Goal: Task Accomplishment & Management: Complete application form

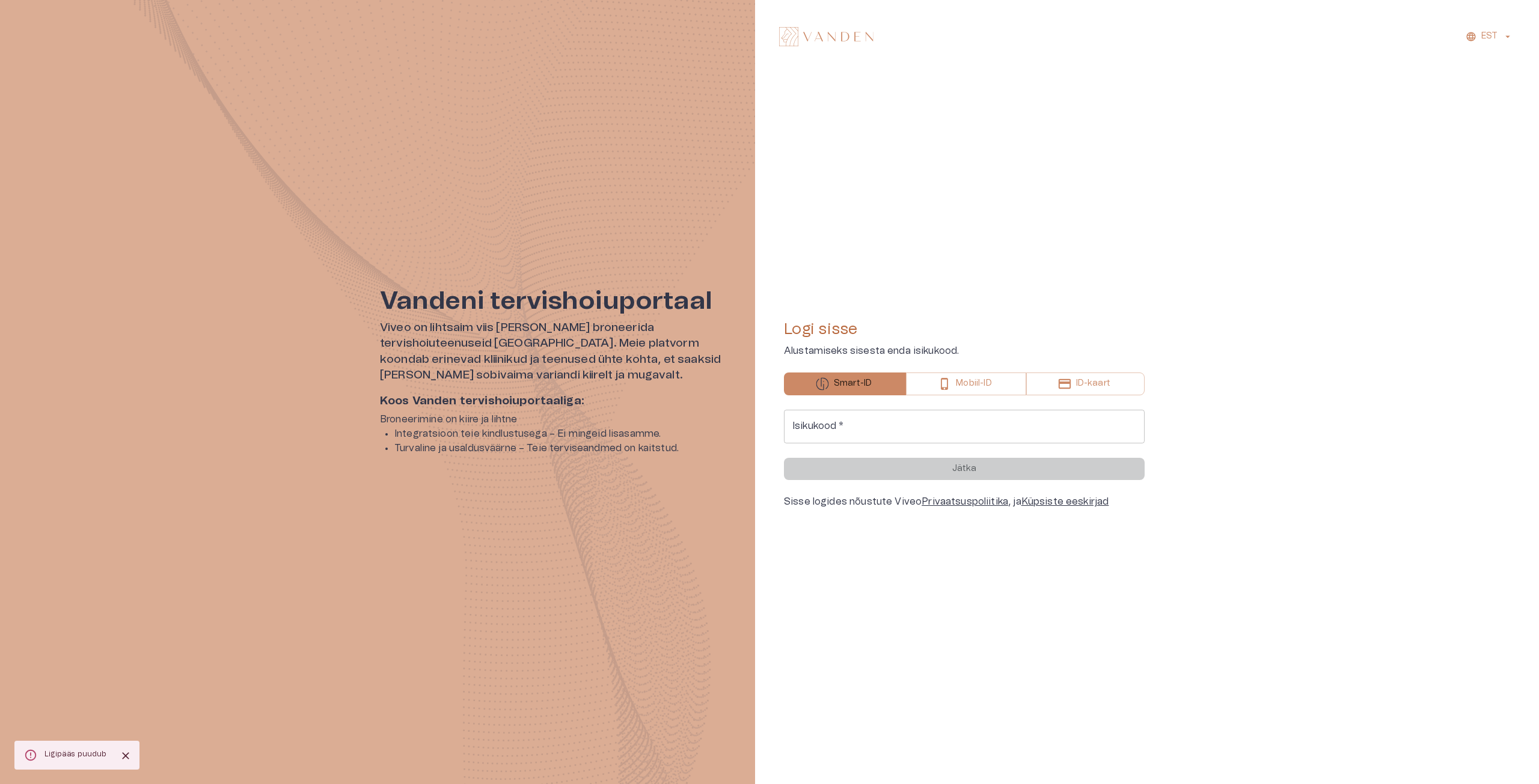
click at [859, 424] on input "Isikukood   *" at bounding box center [964, 426] width 360 height 34
type input "**********"
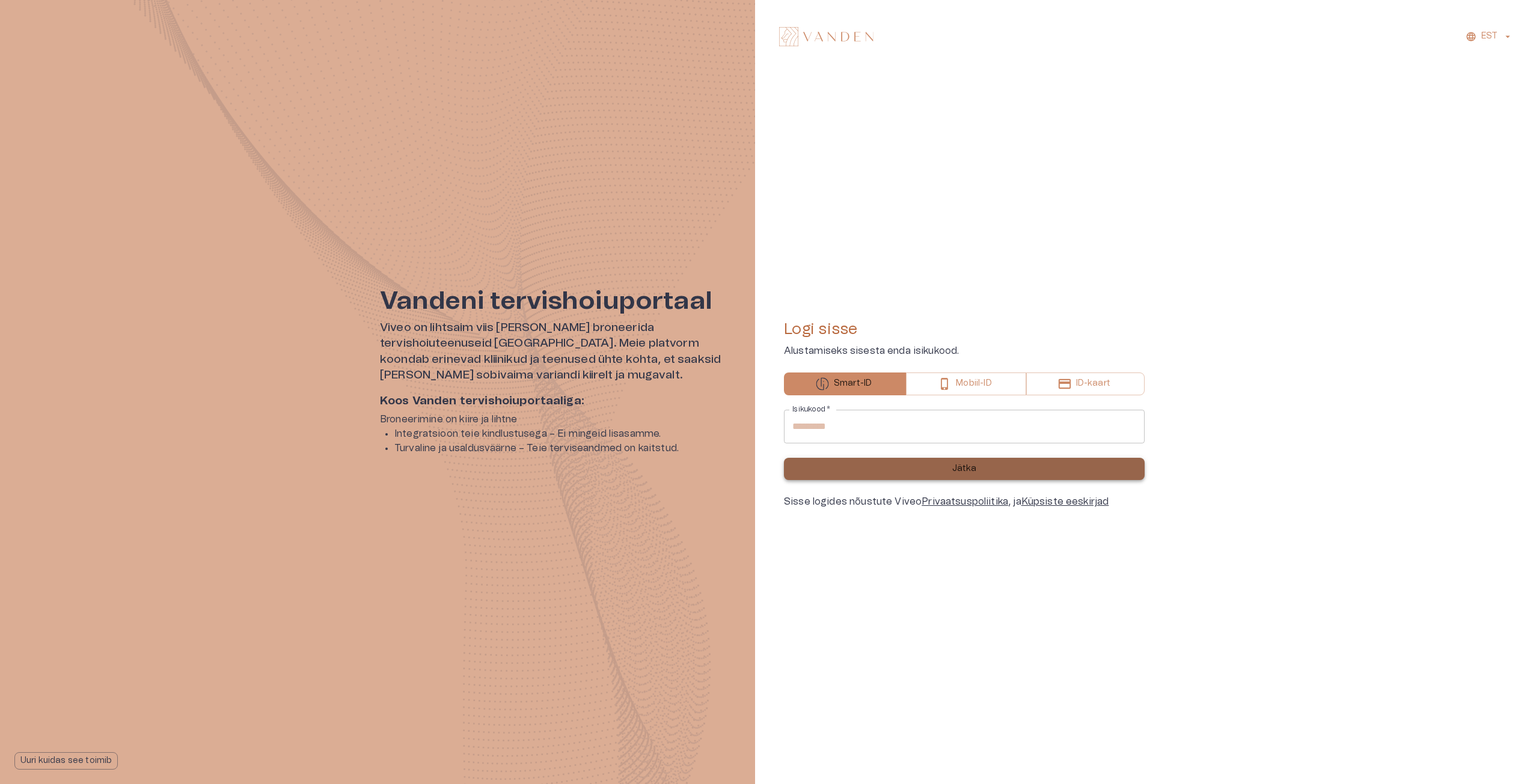
click at [956, 475] on button "Jätka" at bounding box center [964, 469] width 360 height 22
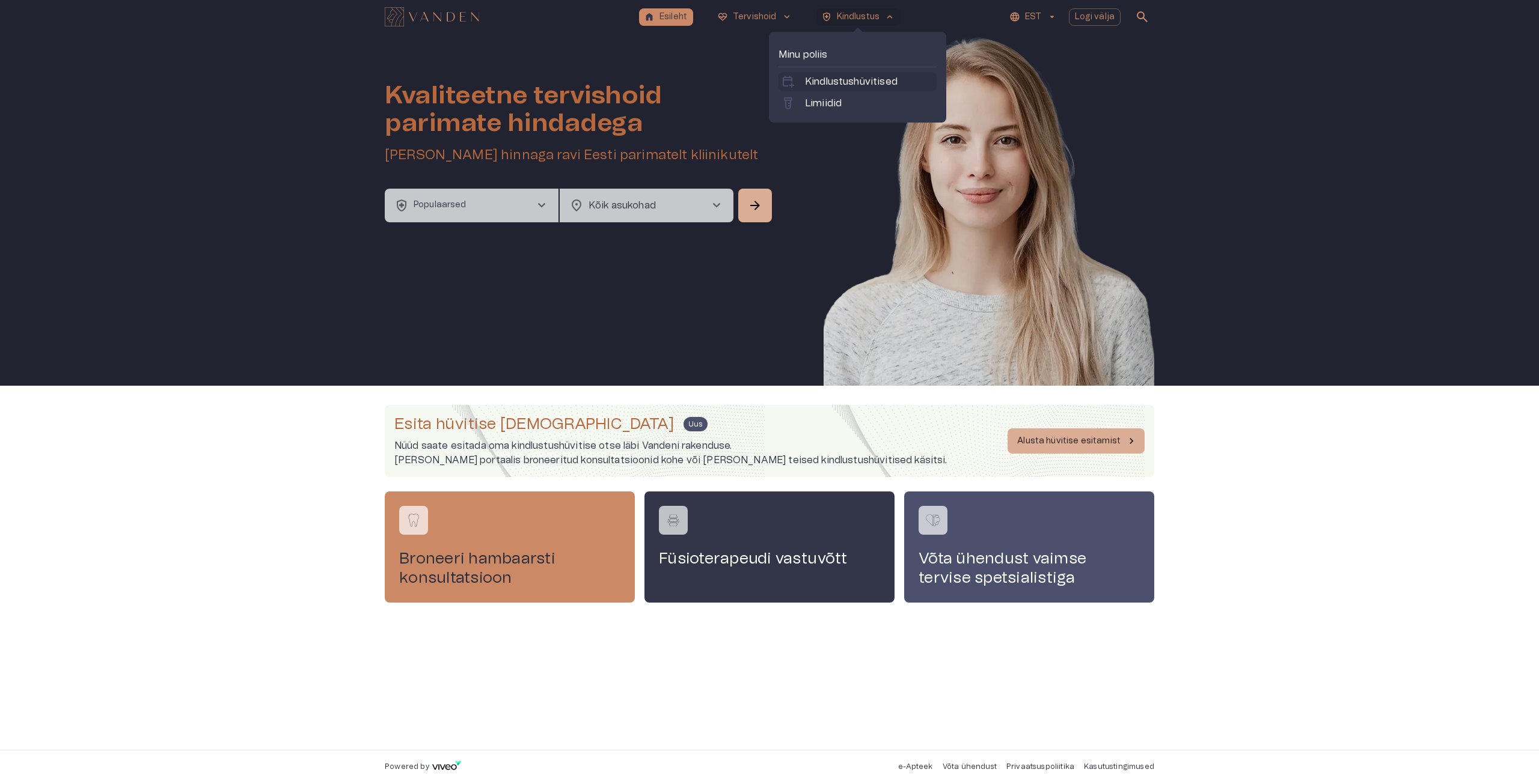
click at [870, 86] on p "Kindlustushüvitised" at bounding box center [851, 82] width 93 height 15
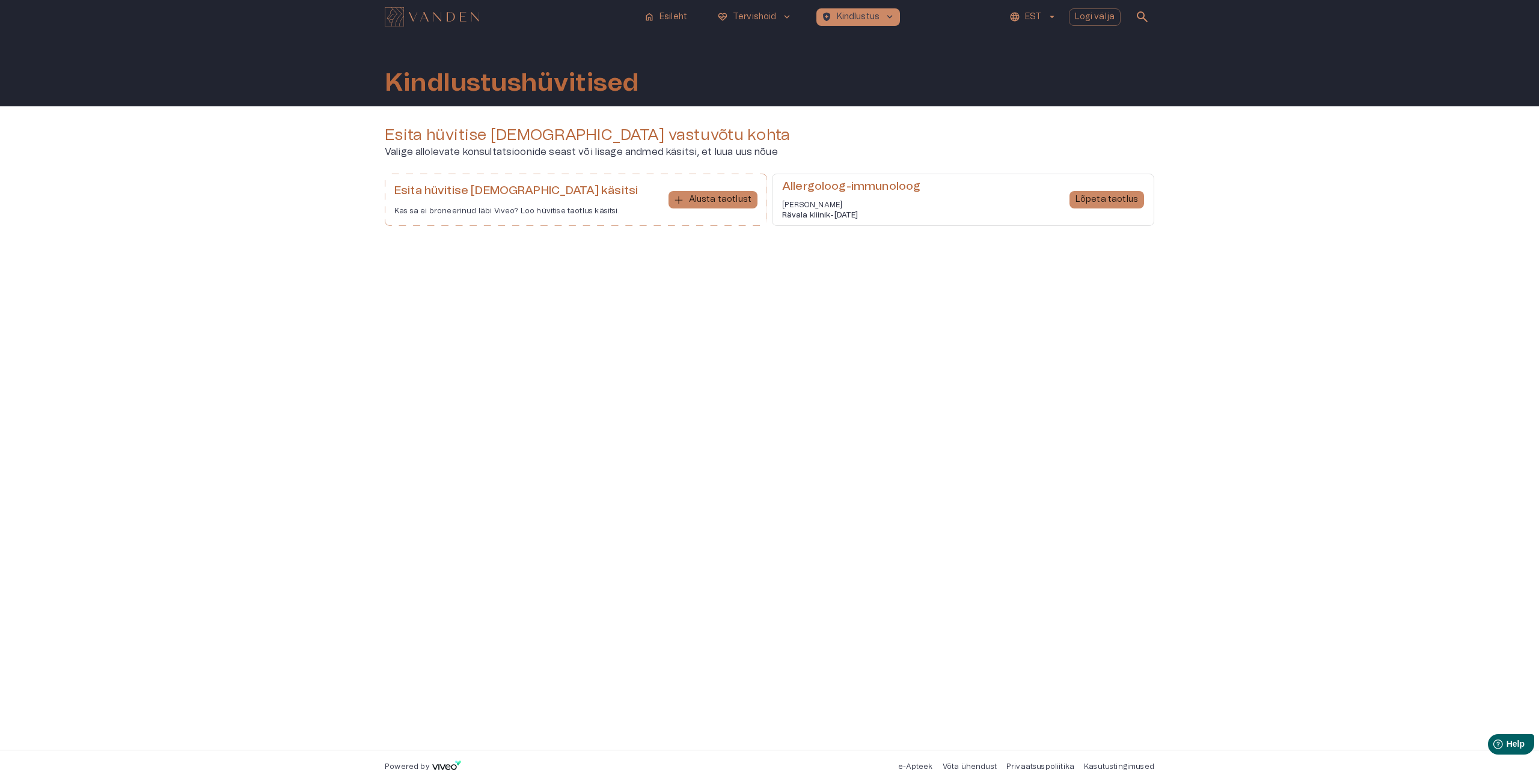
click at [890, 187] on h6 "Allergoloog-immunoloog" at bounding box center [851, 187] width 138 height 16
click at [1093, 203] on p "Lõpeta taotlus" at bounding box center [1107, 200] width 63 height 13
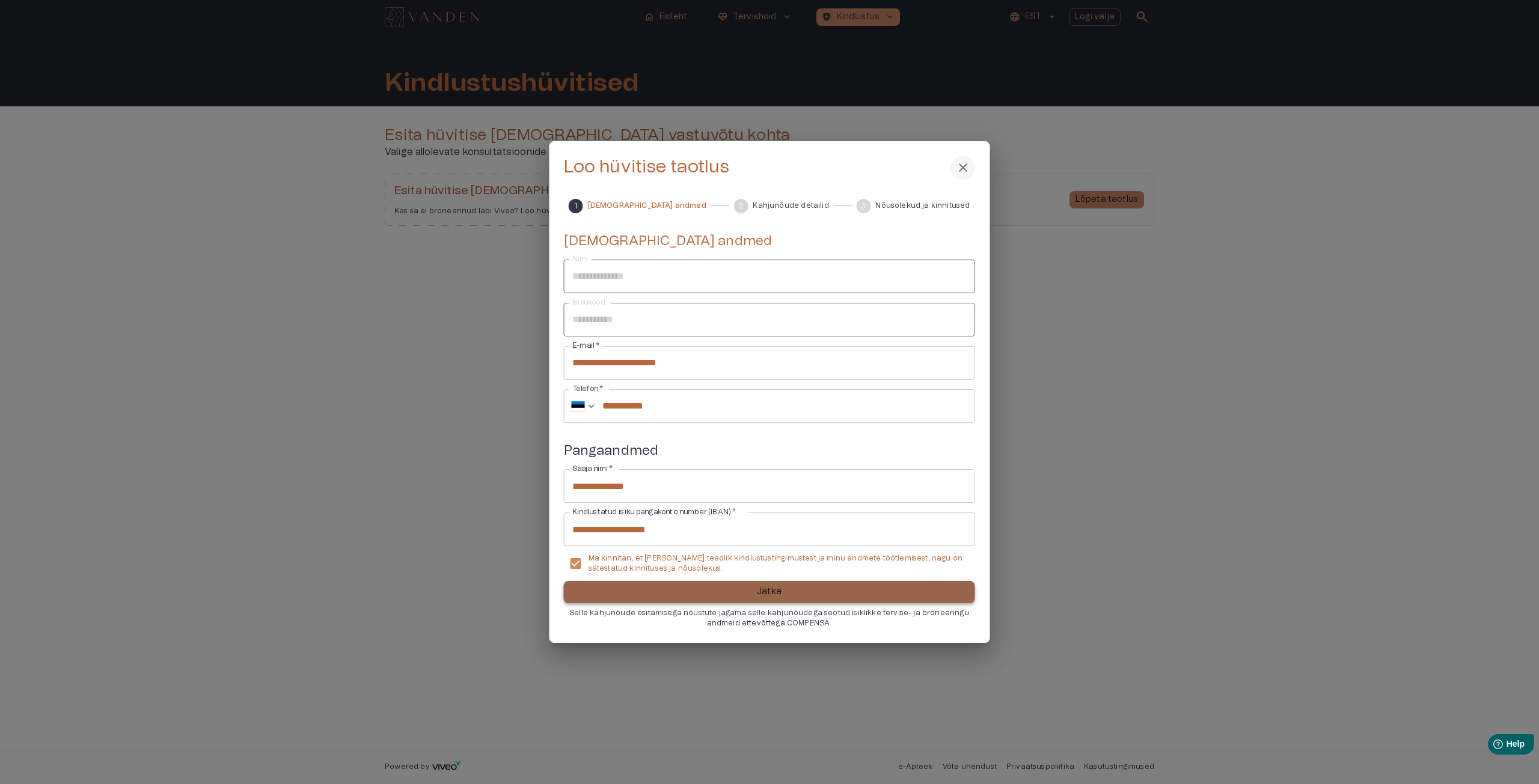
click at [703, 592] on button "Jätka" at bounding box center [769, 592] width 411 height 22
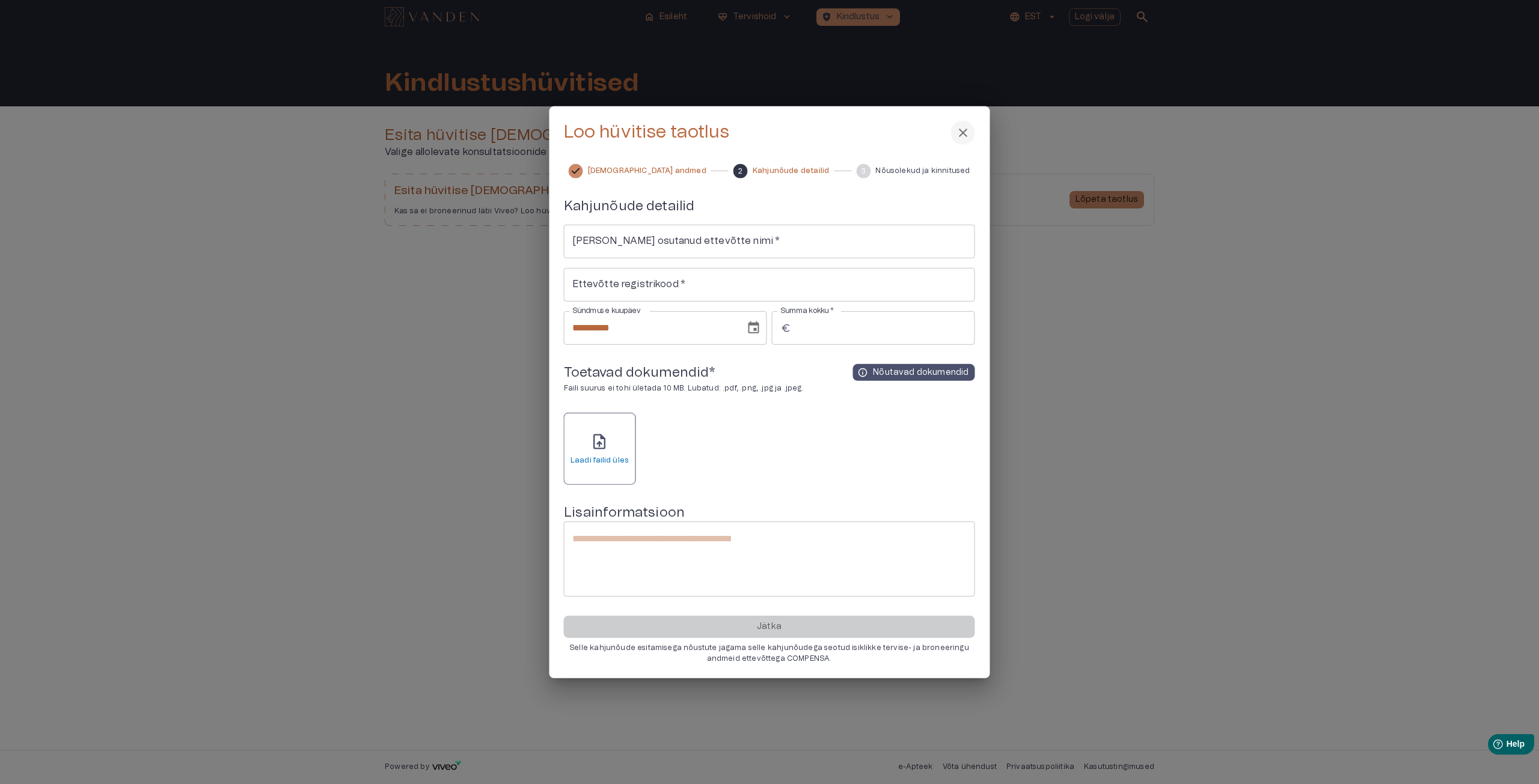
type input "**********"
click at [614, 447] on div "upload_file Laadi failid üles" at bounding box center [599, 449] width 58 height 33
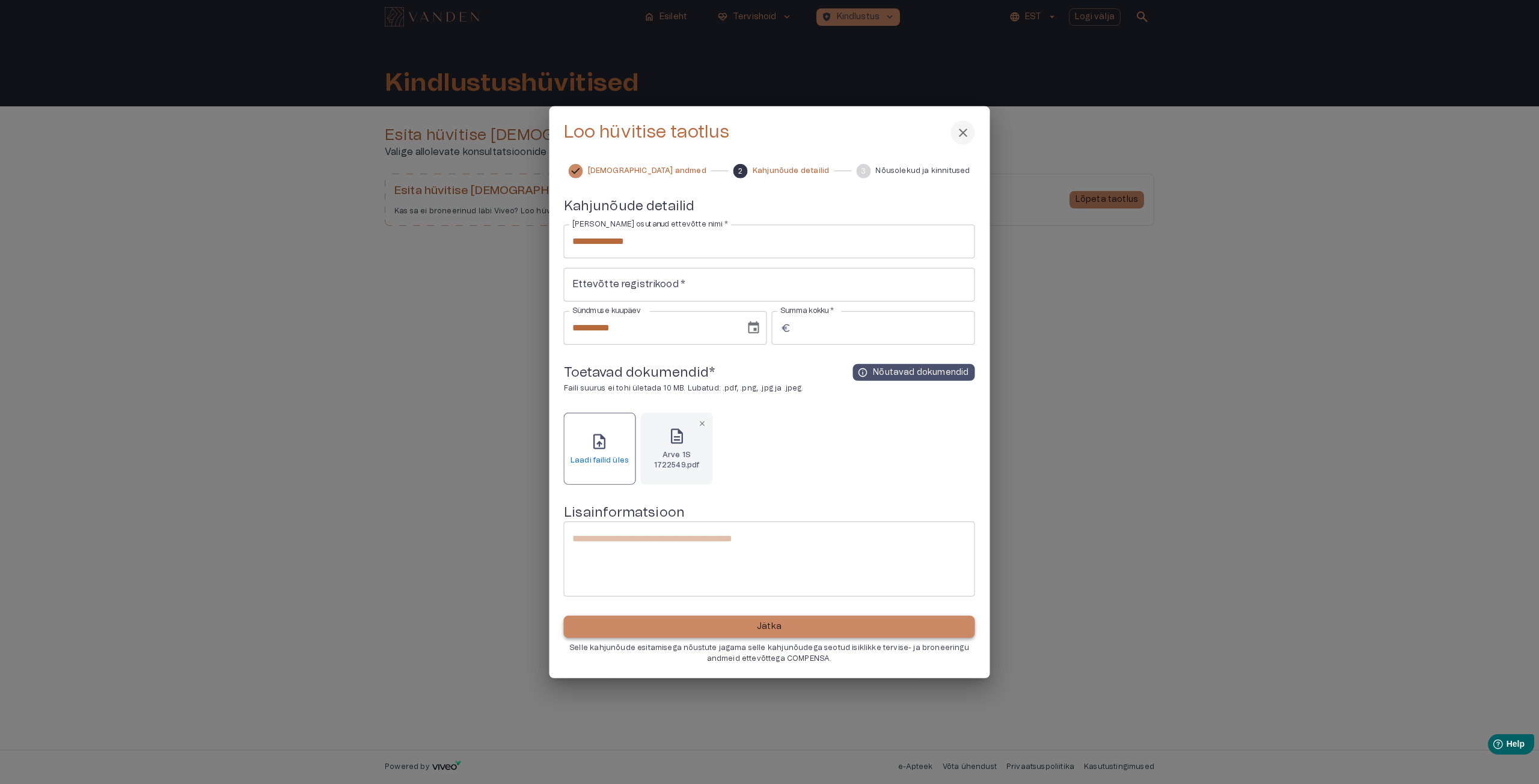
click at [763, 629] on p "Jätka" at bounding box center [769, 627] width 25 height 13
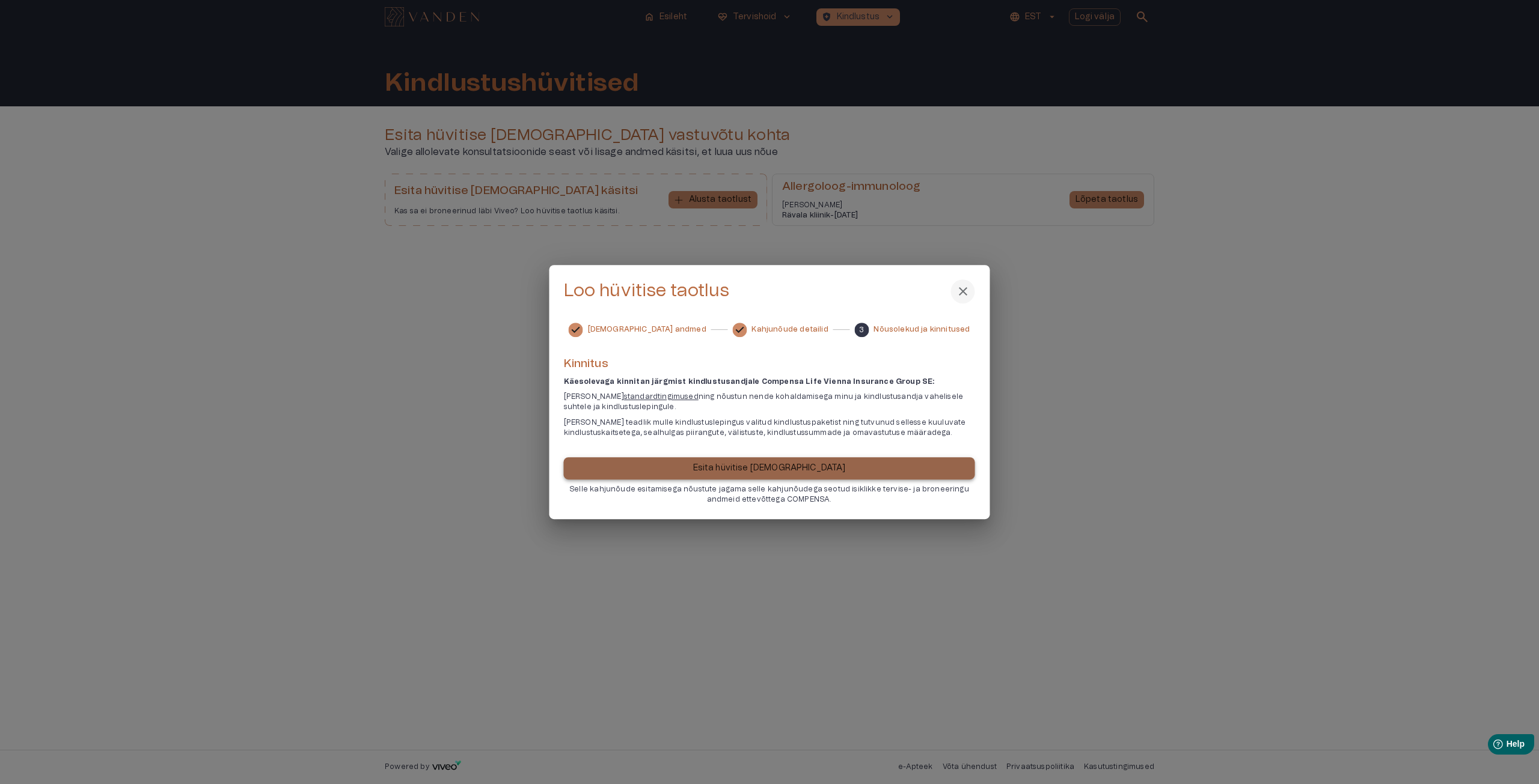
click at [785, 470] on p "Esita hüvitise [DEMOGRAPHIC_DATA]" at bounding box center [769, 468] width 153 height 13
